Goal: Transaction & Acquisition: Download file/media

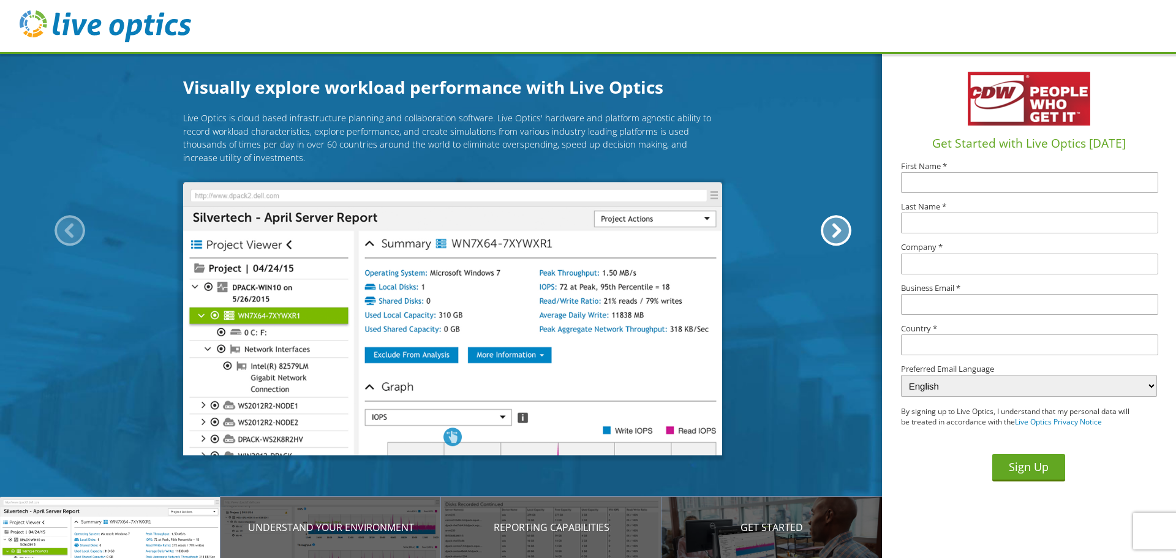
click at [933, 185] on input "text" at bounding box center [1029, 182] width 257 height 21
type input "Imran"
type input "Saeed"
type input "[PERSON_NAME] Architecture"
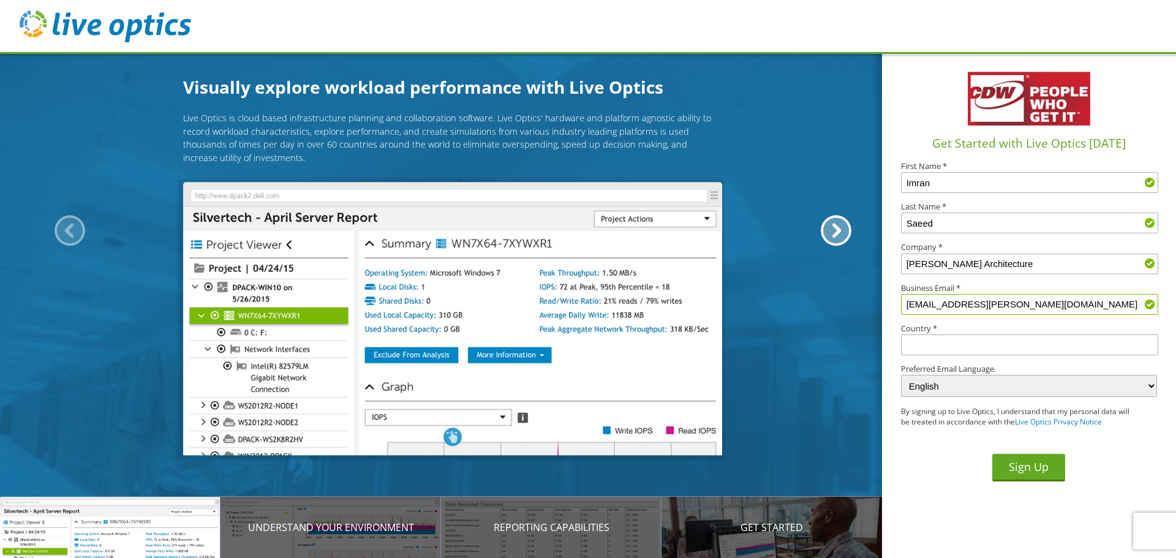
type input "[EMAIL_ADDRESS][PERSON_NAME][DOMAIN_NAME]"
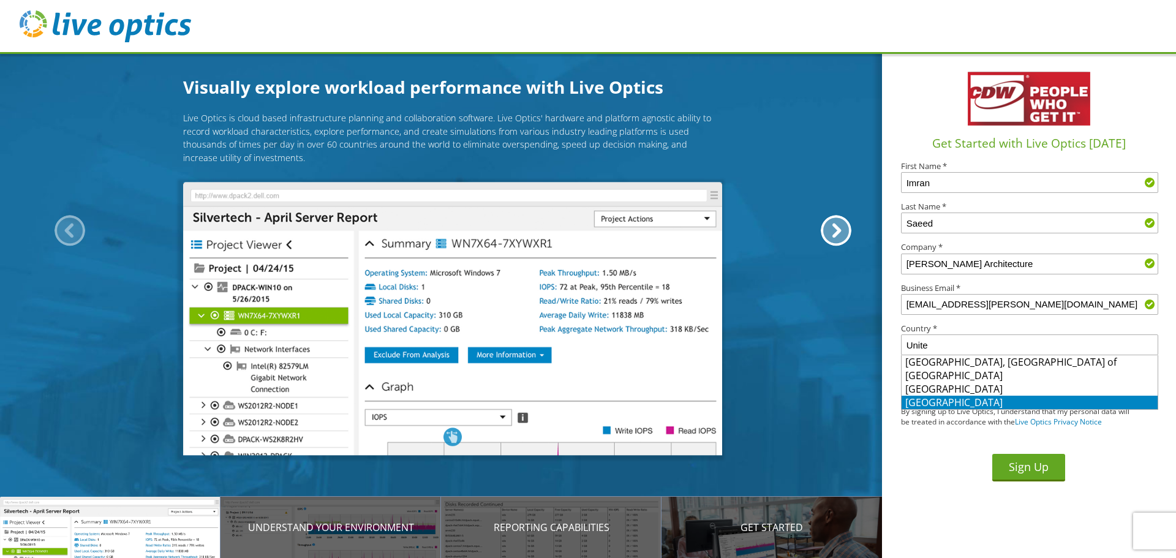
click at [919, 407] on li "United States" at bounding box center [1030, 402] width 256 height 13
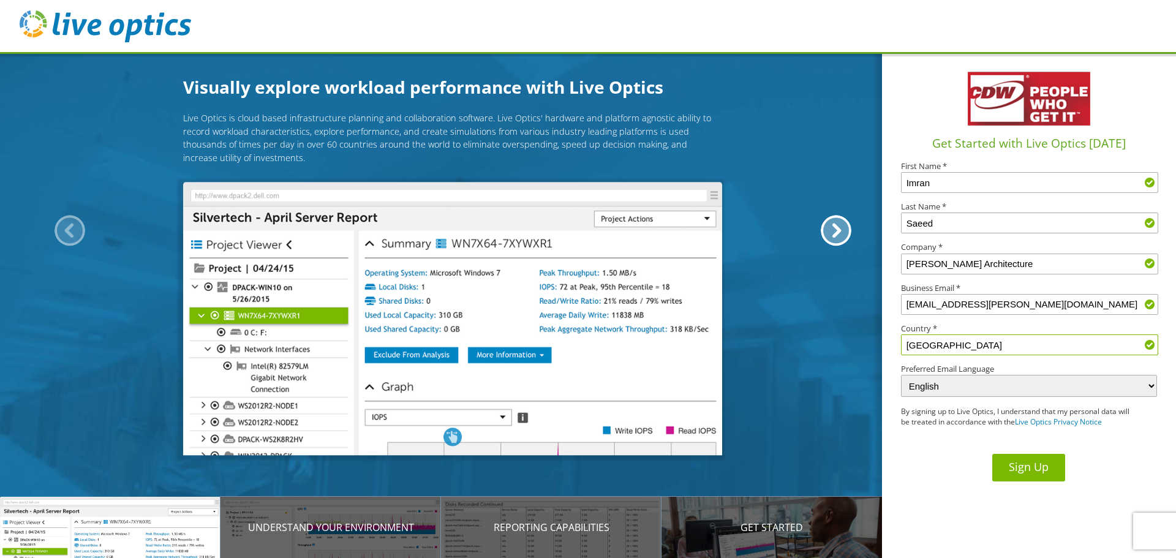
type input "United States"
click at [1020, 469] on button "Sign Up" at bounding box center [1028, 468] width 73 height 28
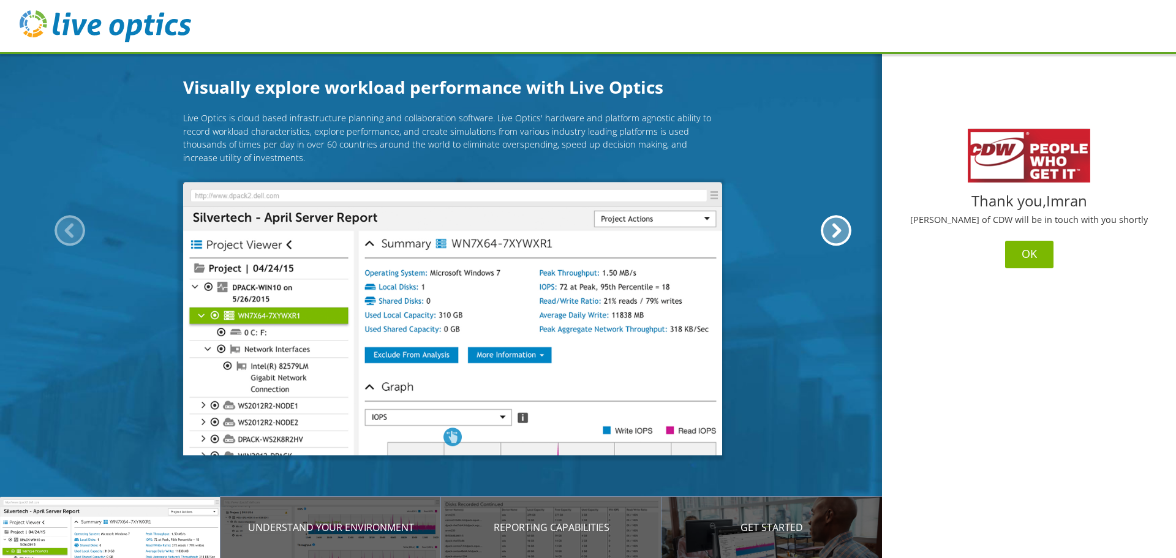
click at [1025, 250] on button "OK" at bounding box center [1029, 255] width 48 height 28
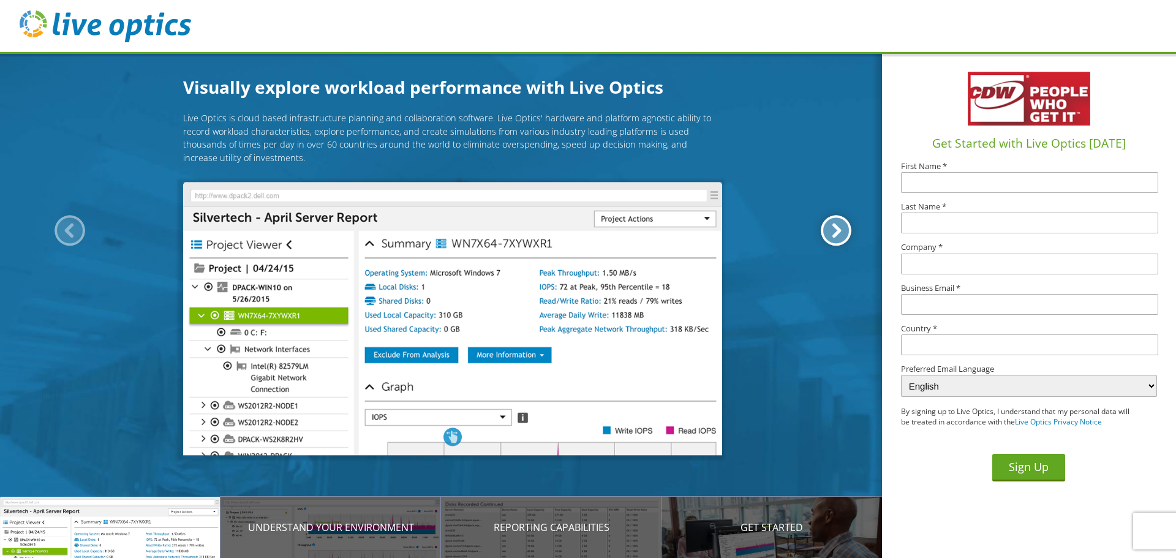
click at [832, 235] on div at bounding box center [836, 230] width 31 height 31
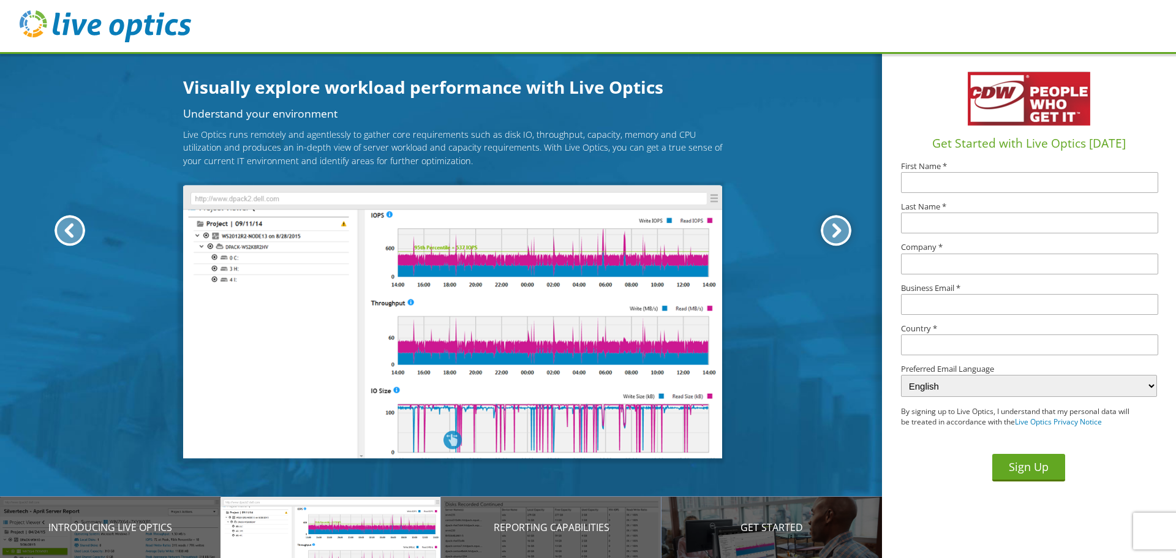
click at [832, 235] on div at bounding box center [836, 230] width 31 height 31
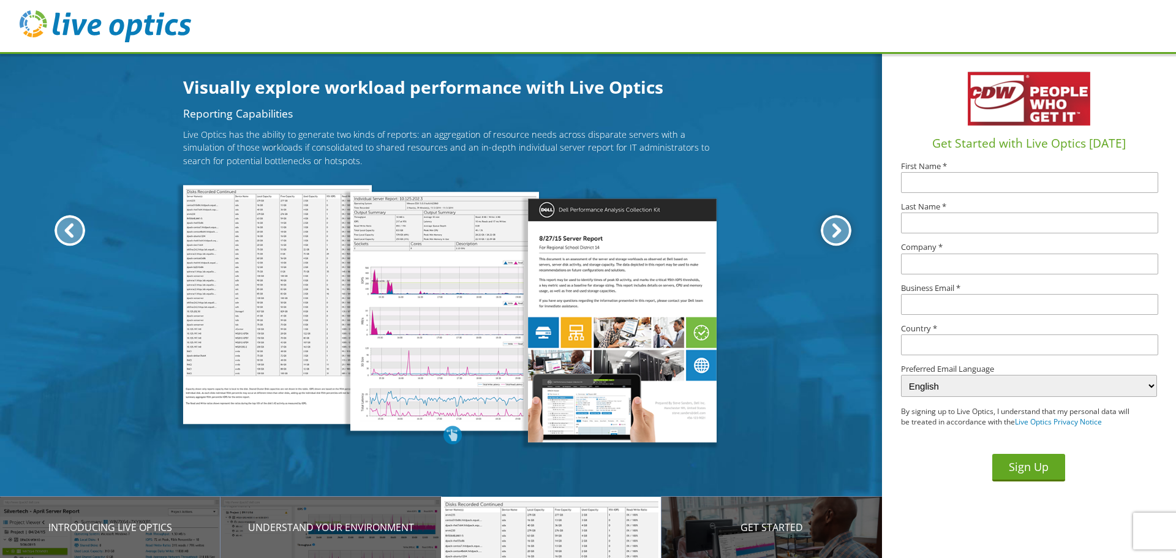
click at [832, 235] on div at bounding box center [836, 230] width 31 height 31
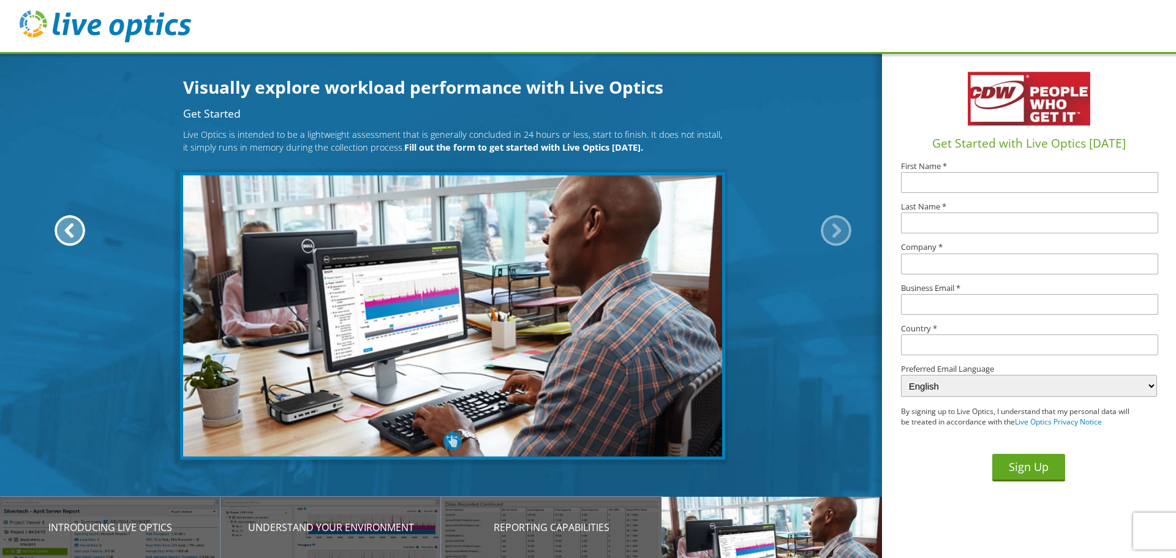
click at [761, 529] on p "Get Started" at bounding box center [771, 527] width 220 height 15
drag, startPoint x: 807, startPoint y: 557, endPoint x: 258, endPoint y: 1, distance: 781.3
click at [258, 1] on header at bounding box center [588, 27] width 1176 height 54
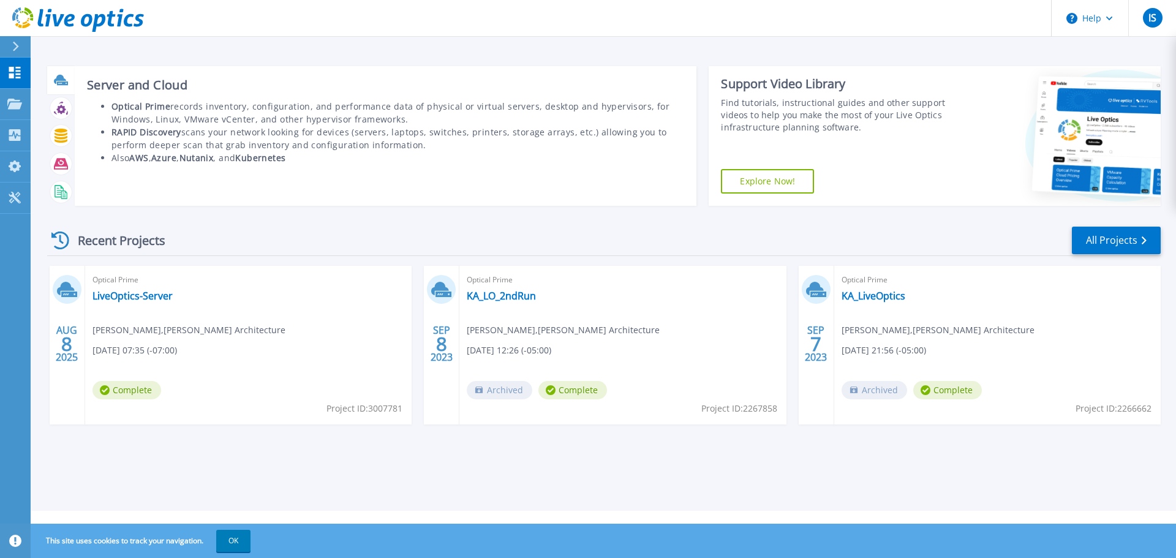
click at [56, 80] on icon at bounding box center [60, 79] width 12 height 9
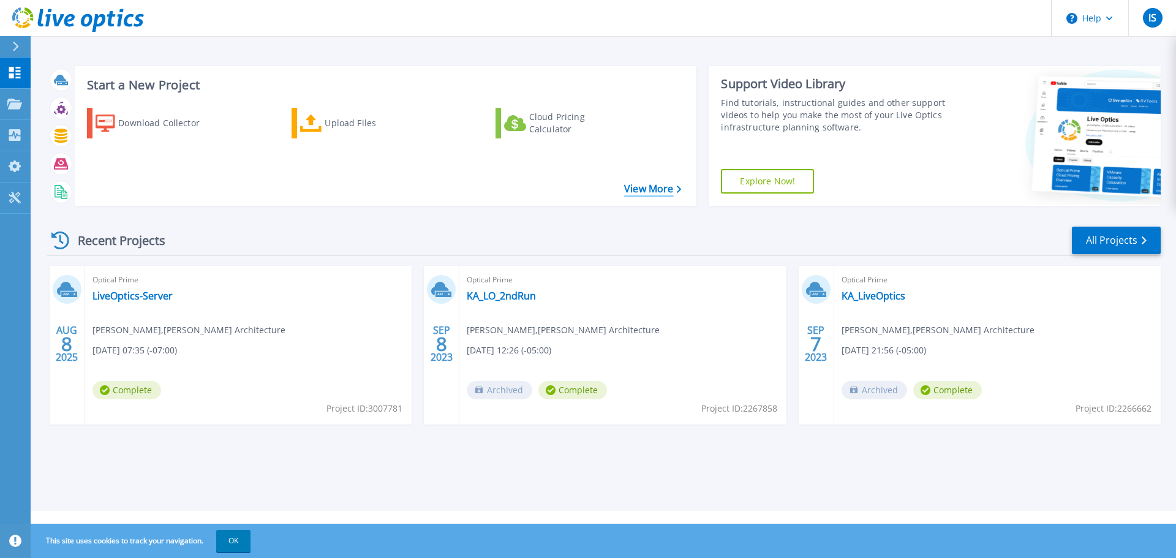
click at [642, 191] on link "View More" at bounding box center [652, 189] width 57 height 12
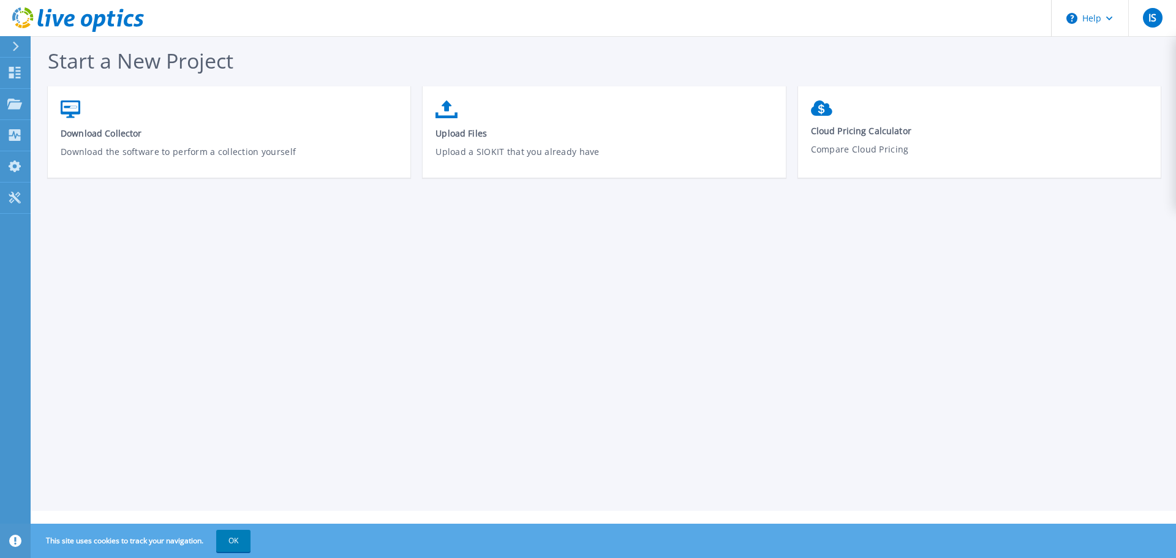
click at [13, 40] on div at bounding box center [21, 46] width 20 height 21
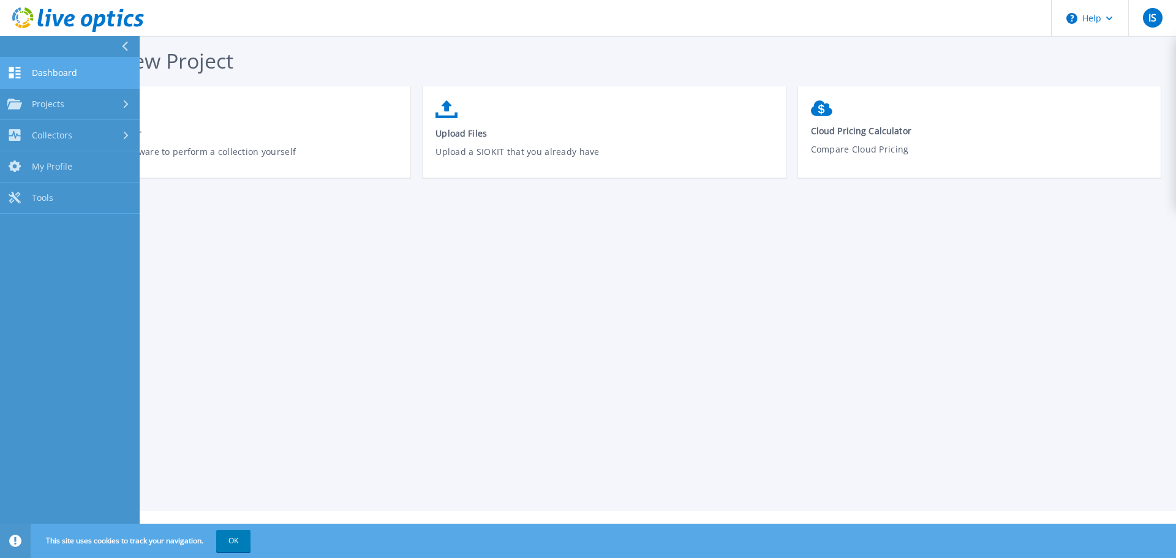
click at [31, 72] on link "Dashboard Dashboard" at bounding box center [70, 73] width 140 height 31
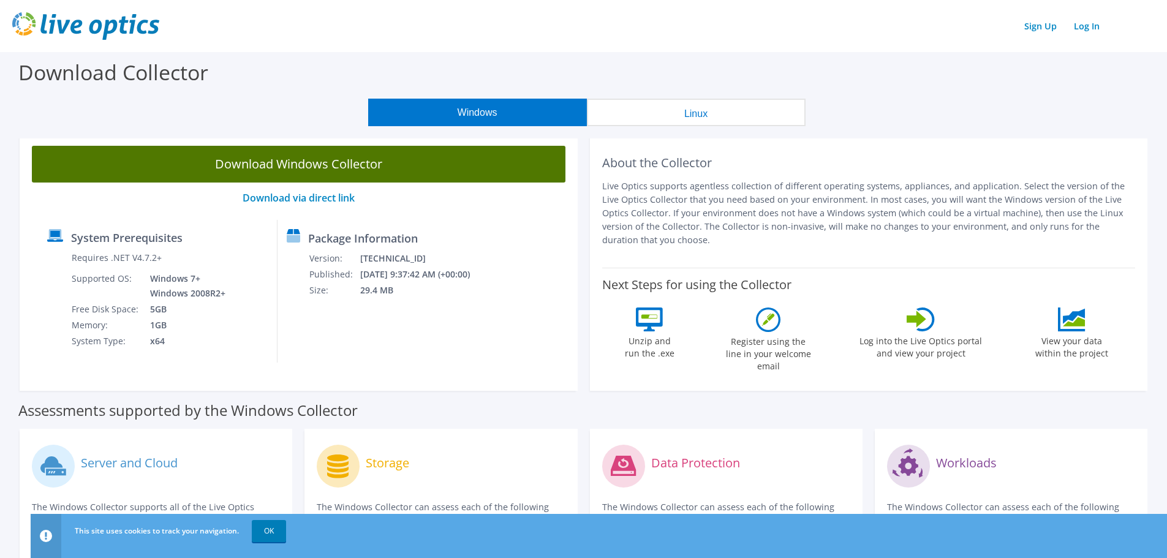
click at [262, 163] on link "Download Windows Collector" at bounding box center [298, 164] width 533 height 37
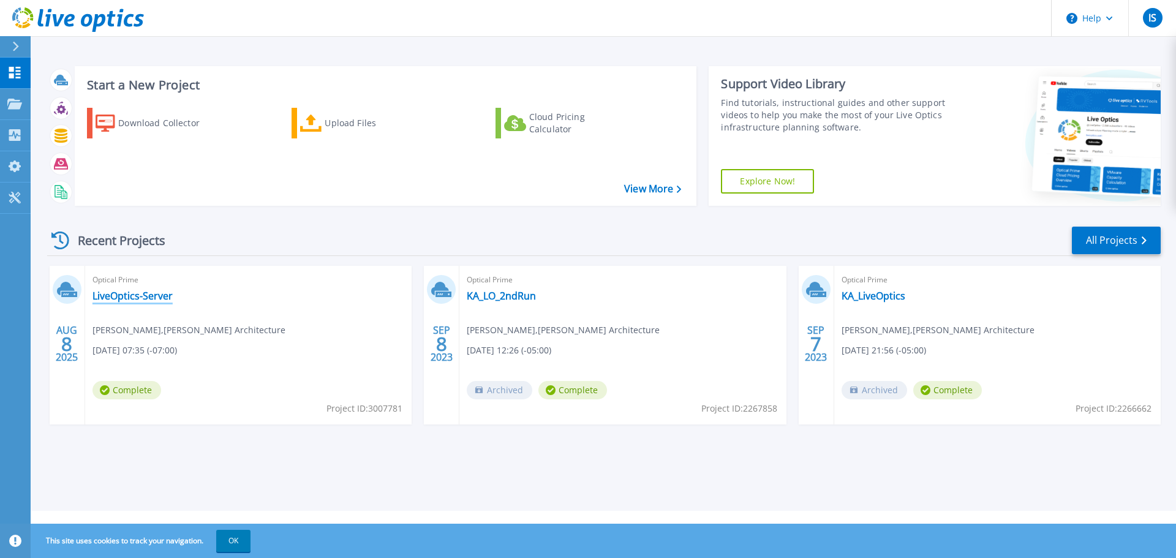
click at [129, 298] on link "LiveOptics-Server" at bounding box center [132, 296] width 80 height 12
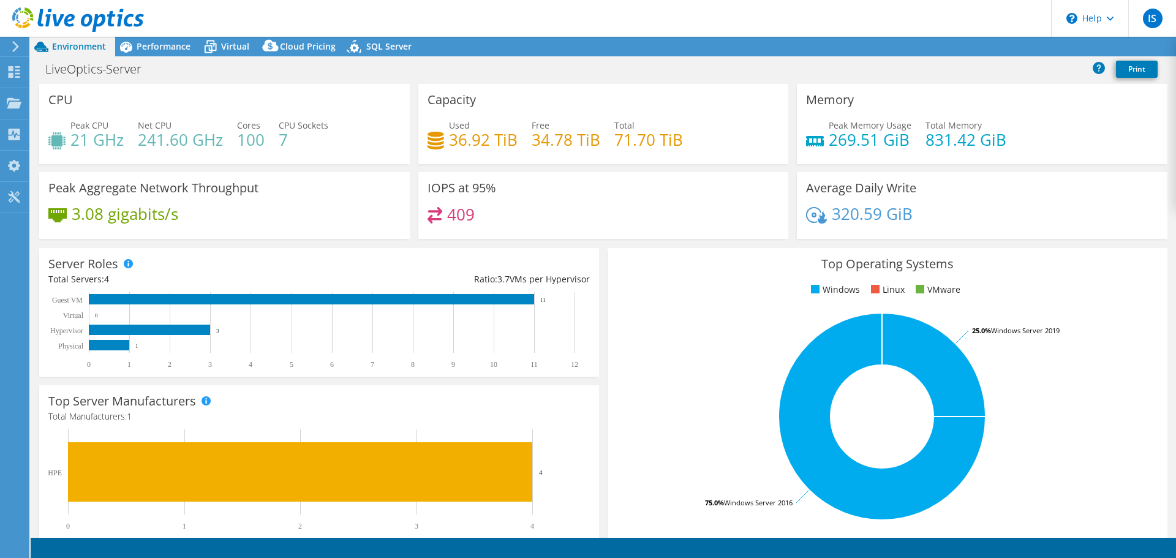
select select "USD"
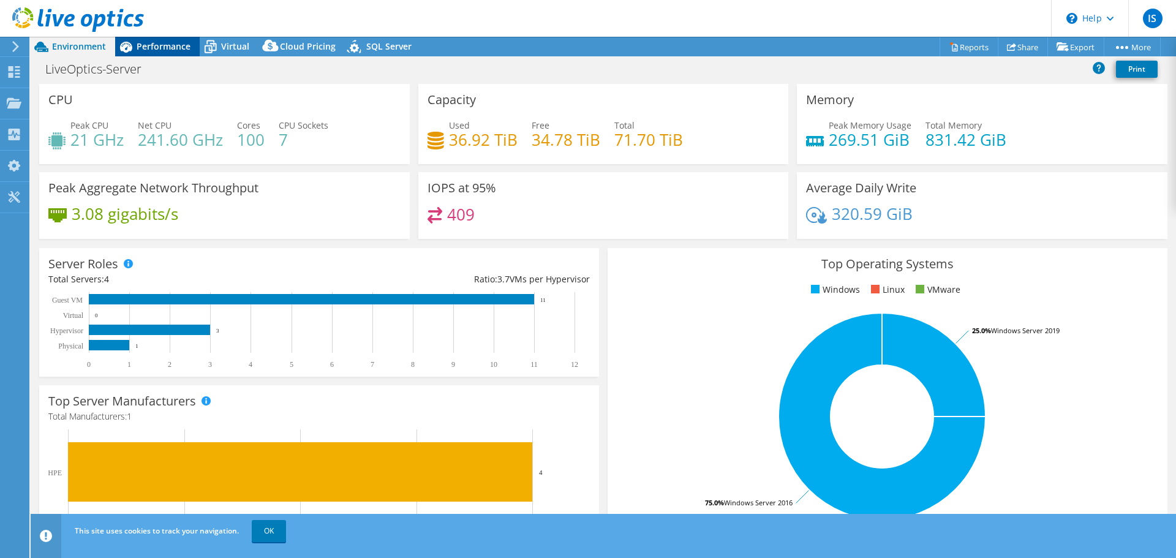
click at [160, 45] on span "Performance" at bounding box center [164, 46] width 54 height 12
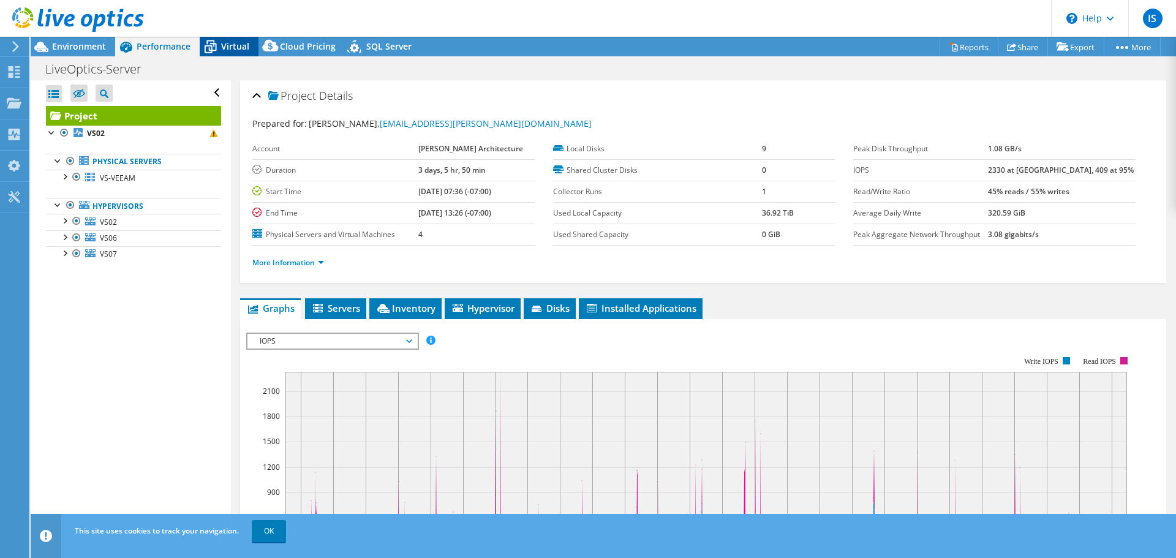
click at [223, 40] on div "Virtual" at bounding box center [229, 47] width 59 height 20
